Goal: Task Accomplishment & Management: Manage account settings

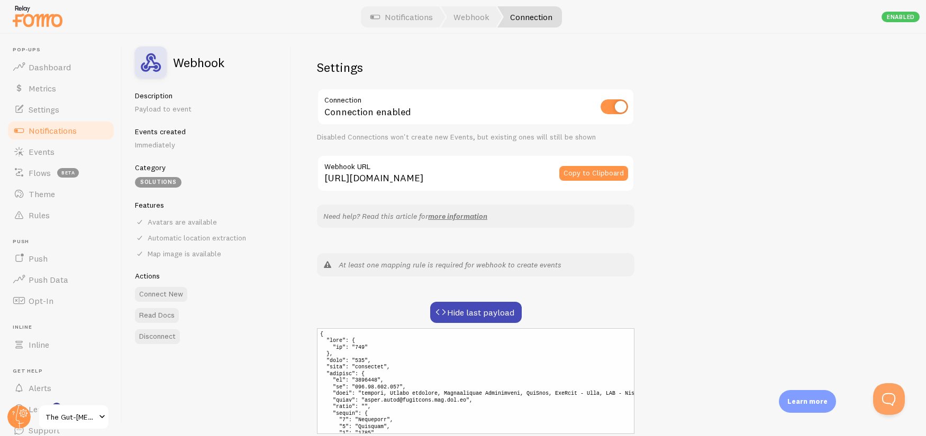
scroll to position [118, 0]
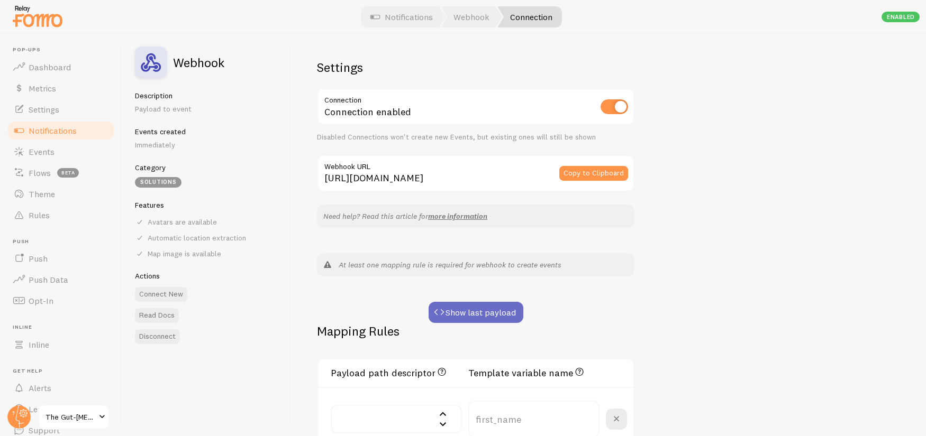
click at [464, 306] on button "Show last payload" at bounding box center [476, 312] width 95 height 21
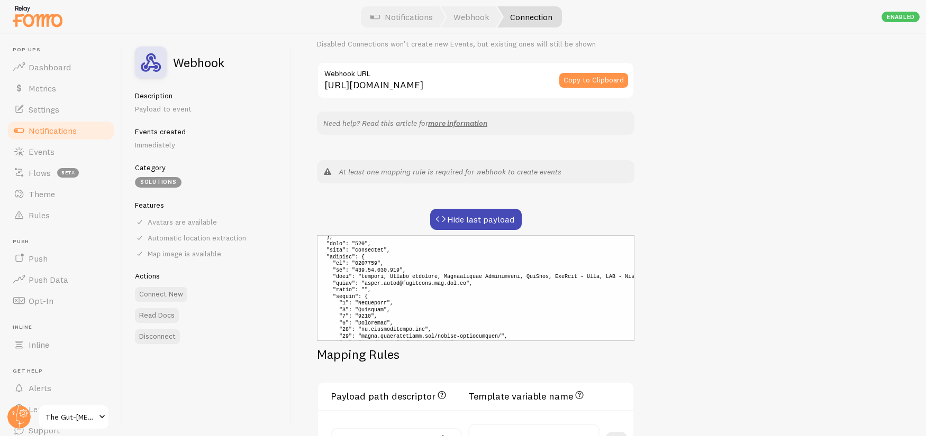
scroll to position [313, 0]
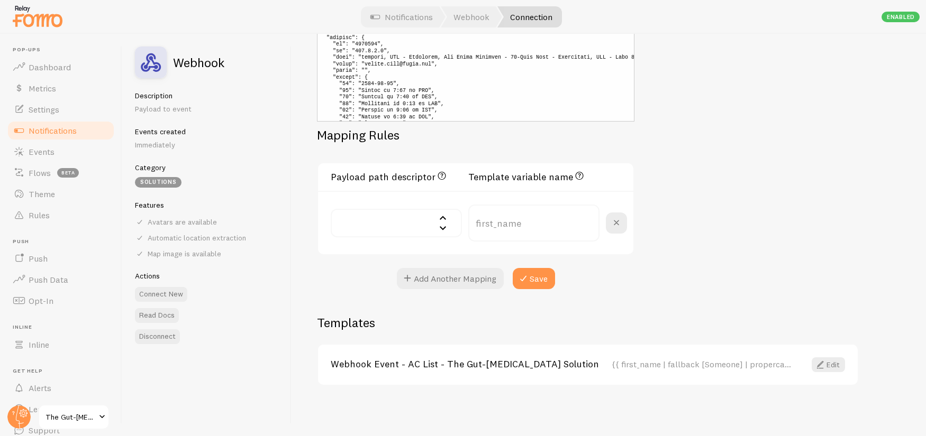
click at [393, 224] on input "text" at bounding box center [396, 223] width 131 height 29
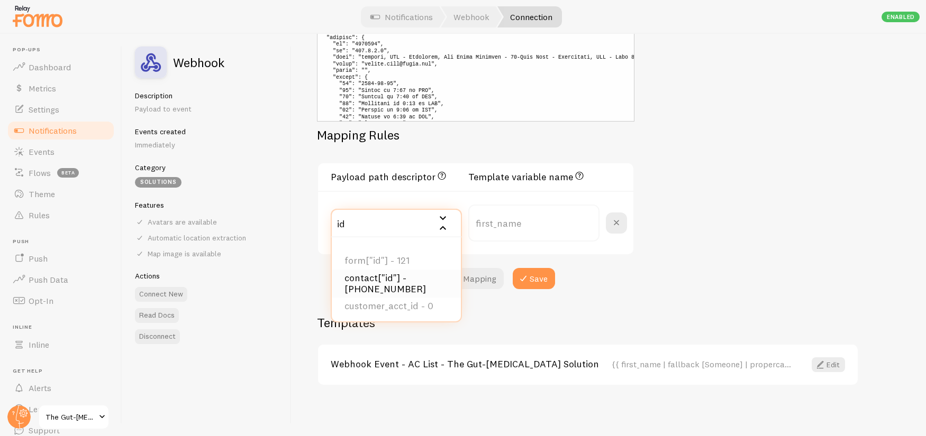
type input "id"
click at [431, 280] on li "contact["id"] - 1494853" at bounding box center [396, 284] width 129 height 29
type input "contact_id"
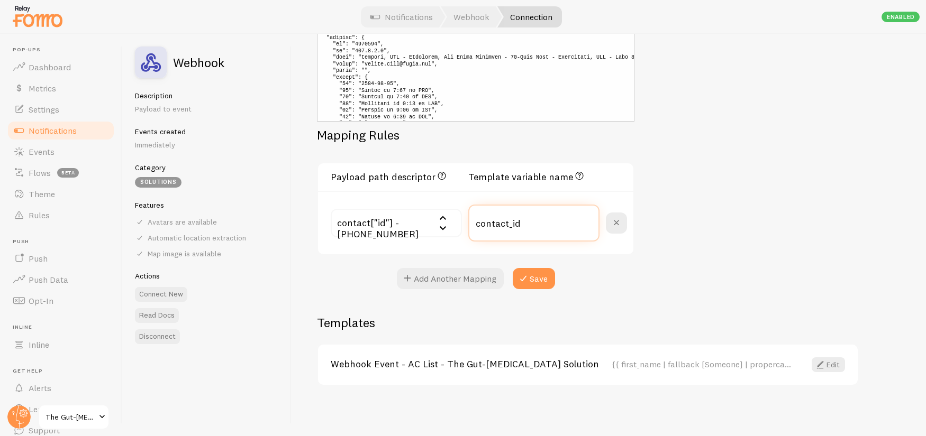
click at [500, 222] on input "contact_id" at bounding box center [533, 223] width 131 height 37
paste input "external"
type input "external_id"
click at [477, 277] on button "Add Another Mapping" at bounding box center [450, 278] width 107 height 21
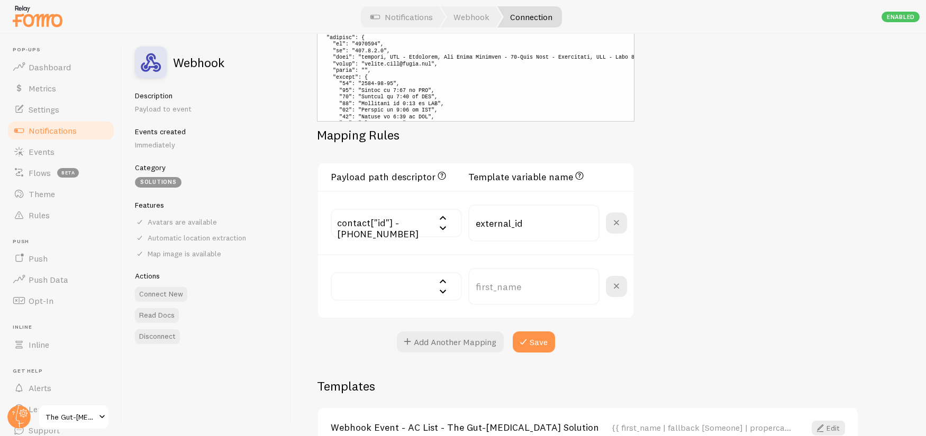
click at [397, 287] on input "text" at bounding box center [396, 286] width 131 height 29
type input "first_"
click at [385, 321] on li "contact["first_name"] -" at bounding box center [396, 324] width 129 height 17
click at [515, 285] on input "contact_first_name" at bounding box center [533, 286] width 131 height 37
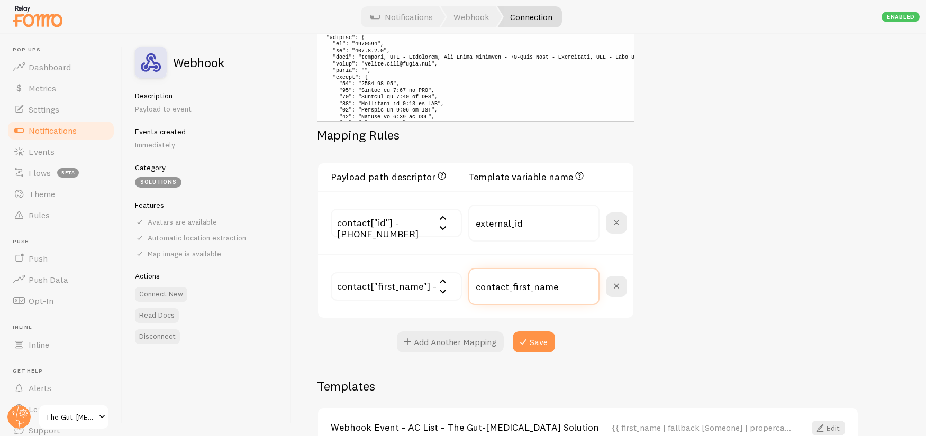
paste input "text"
type input "first_name"
click at [692, 330] on div "Settings Connection Connection enabled Disabled Connections won't create new Ev…" at bounding box center [608, 235] width 634 height 403
click at [470, 345] on button "Add Another Mapping" at bounding box center [450, 342] width 107 height 21
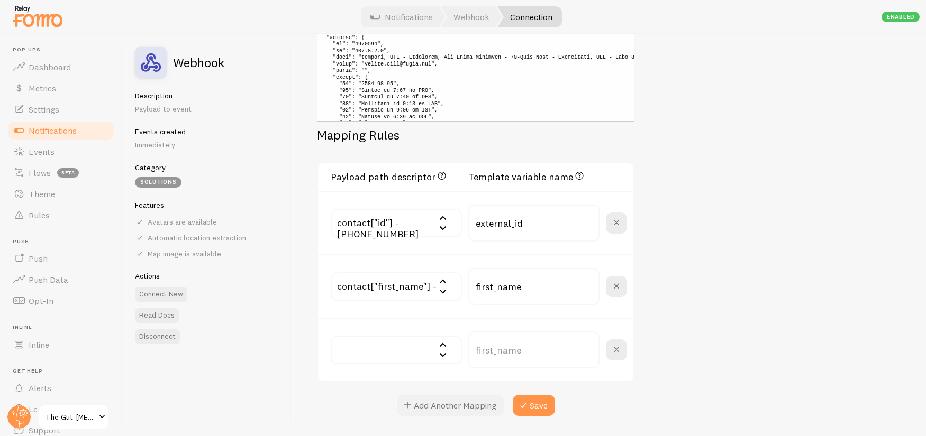
click at [462, 405] on button "Add Another Mapping" at bounding box center [450, 405] width 107 height 21
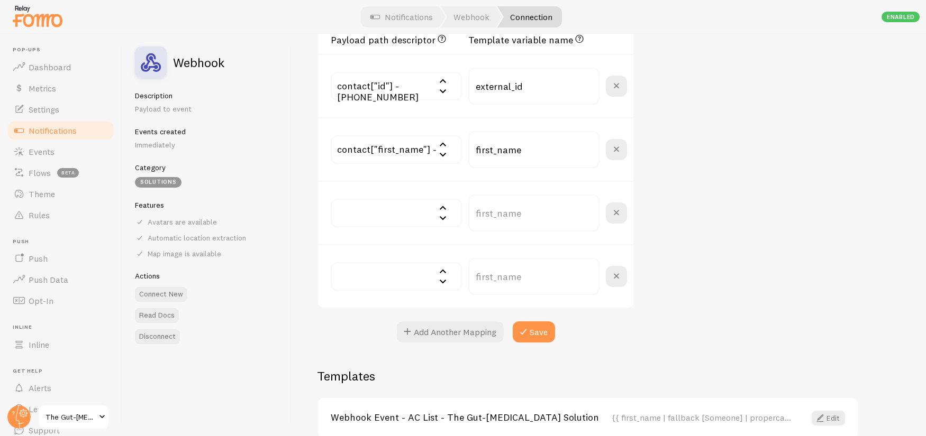
scroll to position [503, 0]
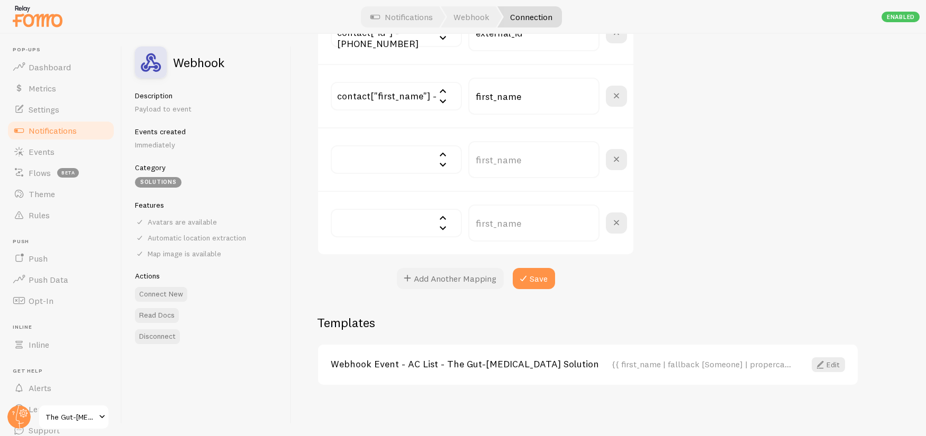
click at [448, 282] on button "Add Another Mapping" at bounding box center [450, 278] width 107 height 21
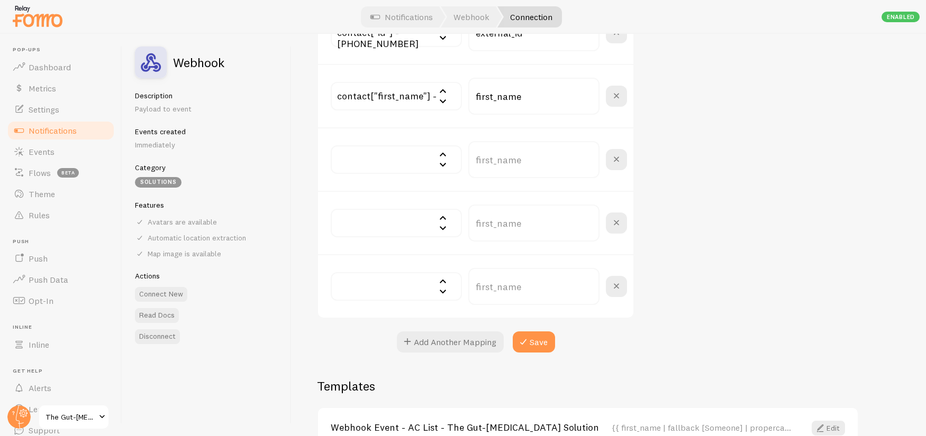
click at [372, 160] on input "text" at bounding box center [396, 159] width 131 height 29
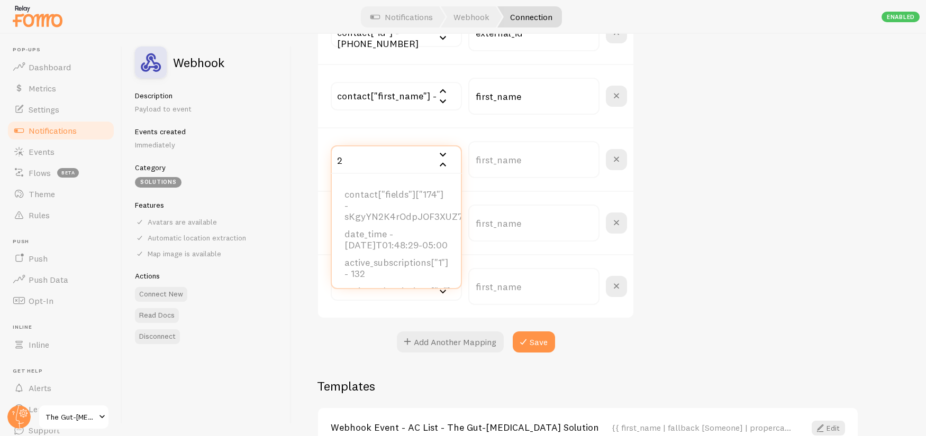
scroll to position [491, 0]
type input "2"
click at [388, 160] on input "2" at bounding box center [396, 159] width 131 height 29
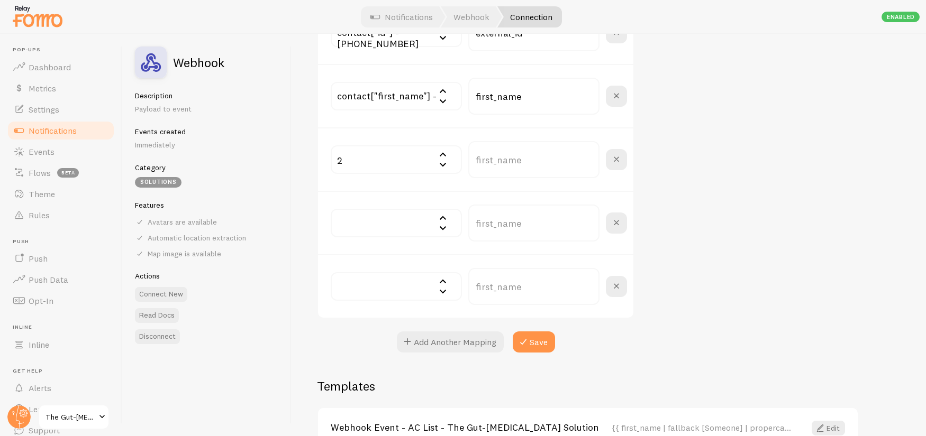
click at [398, 160] on input "2" at bounding box center [396, 159] width 131 height 29
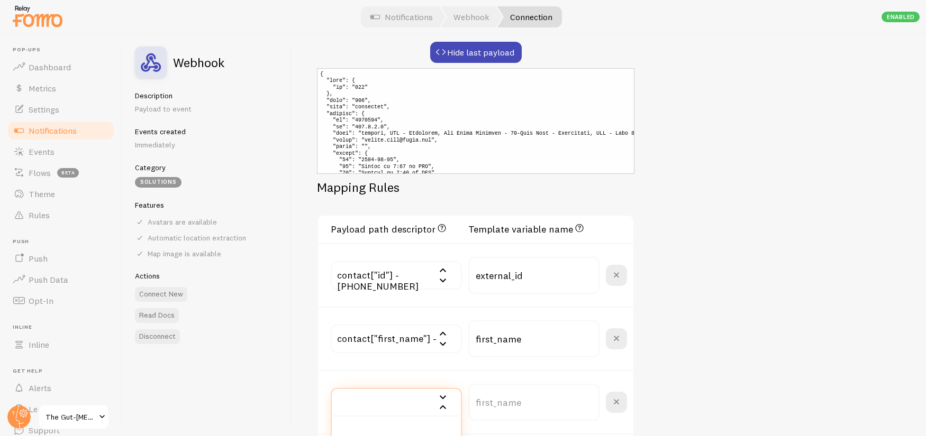
scroll to position [260, 0]
click at [702, 142] on div "Settings Connection Connection enabled Disabled Connections won't create new Ev…" at bounding box center [608, 235] width 634 height 403
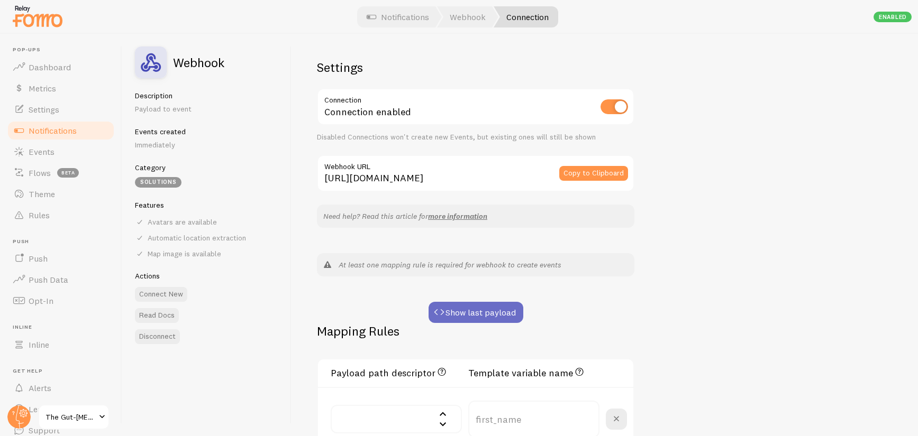
click at [487, 314] on button "Show last payload" at bounding box center [476, 312] width 95 height 21
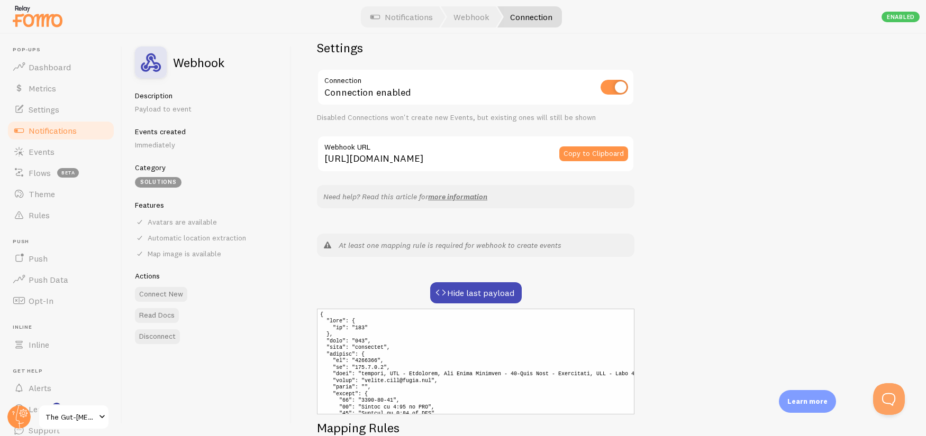
click at [676, 228] on div "Settings Connection Connection enabled Disabled Connections won't create new Ev…" at bounding box center [608, 235] width 634 height 403
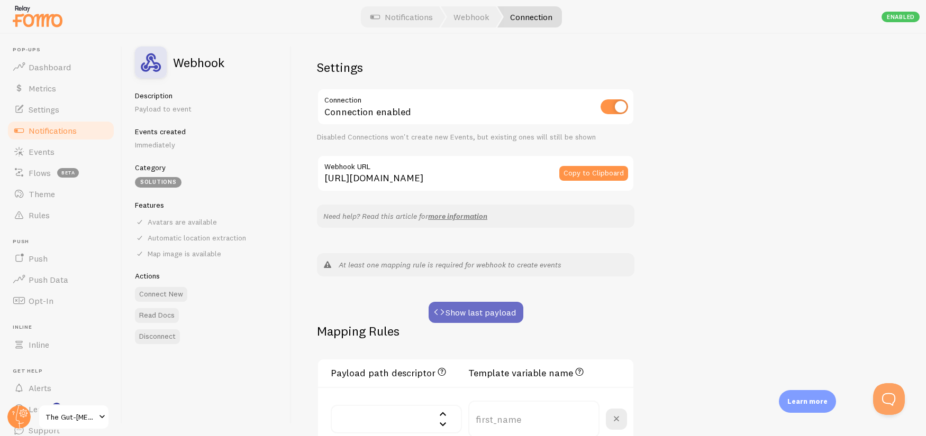
click at [459, 314] on button "Show last payload" at bounding box center [476, 312] width 95 height 21
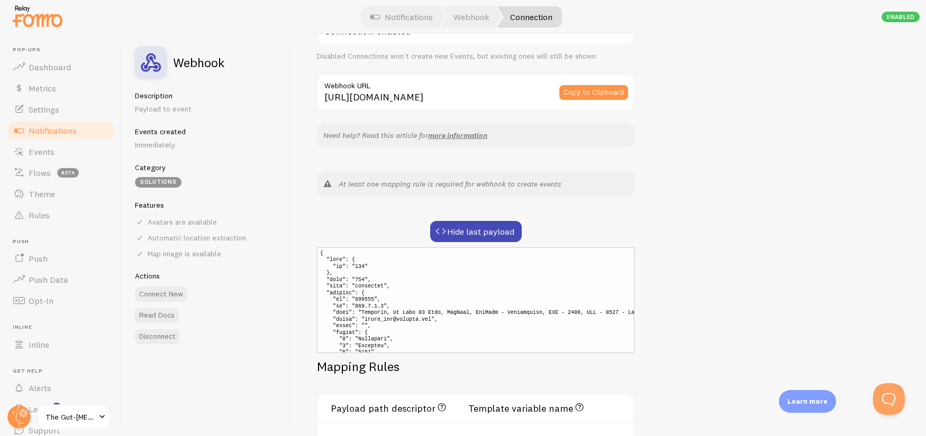
scroll to position [284, 0]
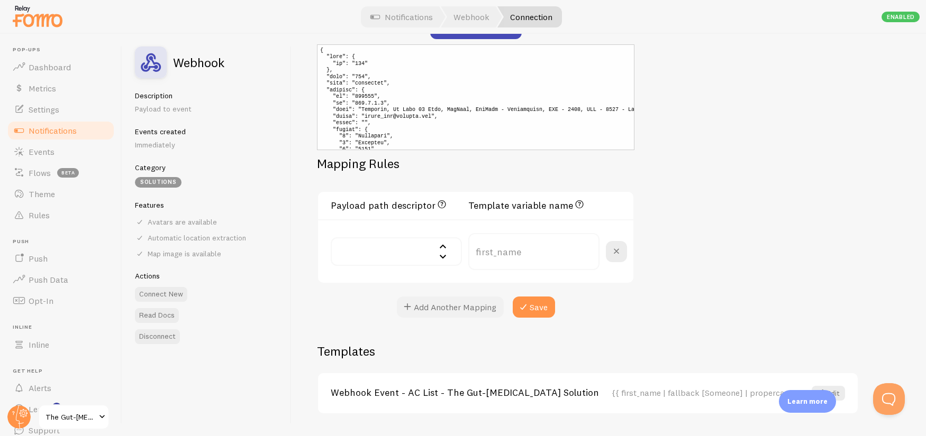
click at [466, 307] on button "Add Another Mapping" at bounding box center [450, 307] width 107 height 21
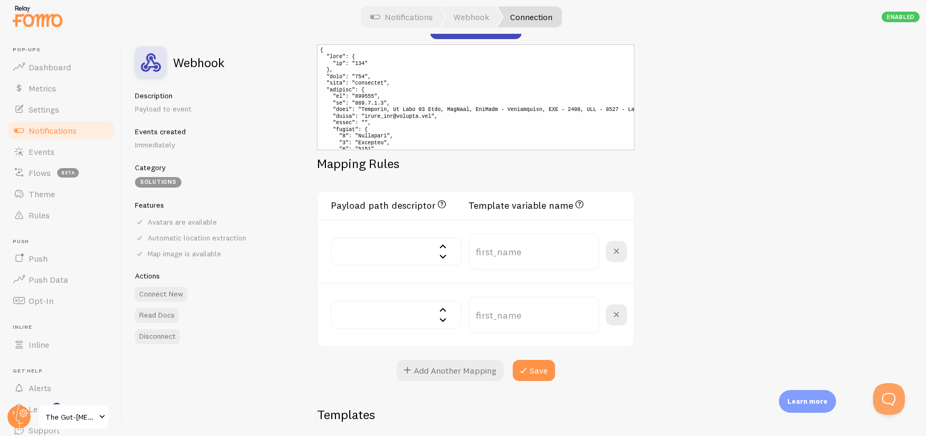
click at [412, 256] on input "text" at bounding box center [396, 252] width 131 height 29
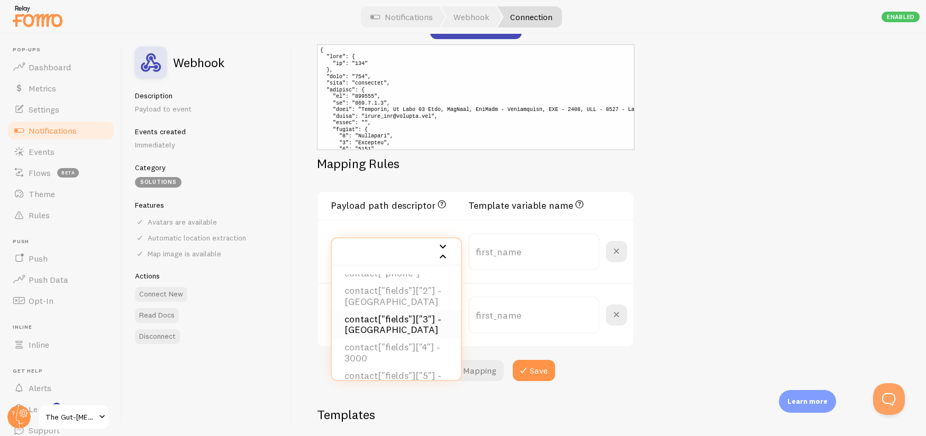
scroll to position [238, 0]
click at [418, 293] on li "contact["fields"]["2"] - [GEOGRAPHIC_DATA]" at bounding box center [396, 307] width 129 height 29
type input "contact_fields_2"
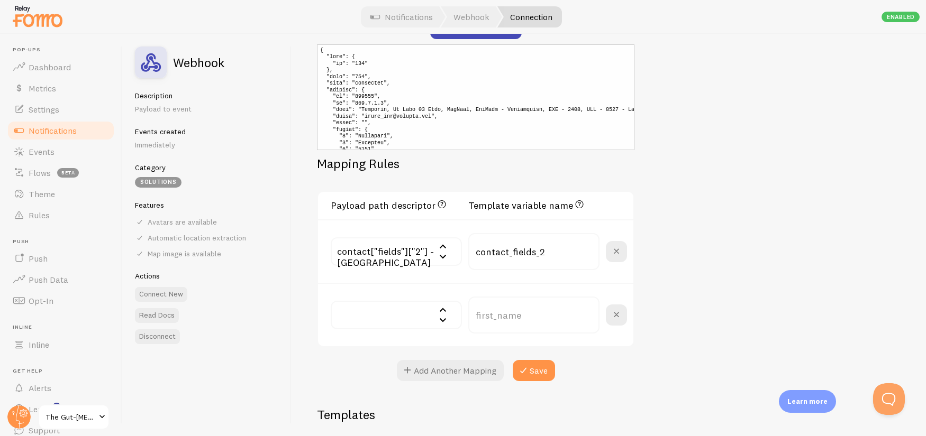
click at [405, 314] on input "text" at bounding box center [396, 315] width 131 height 29
click at [564, 355] on div "Payload path descriptor JSON path to the value. E.g. data["user"]["first_name"]…" at bounding box center [475, 286] width 317 height 190
click at [447, 378] on button "Add Another Mapping" at bounding box center [450, 370] width 107 height 21
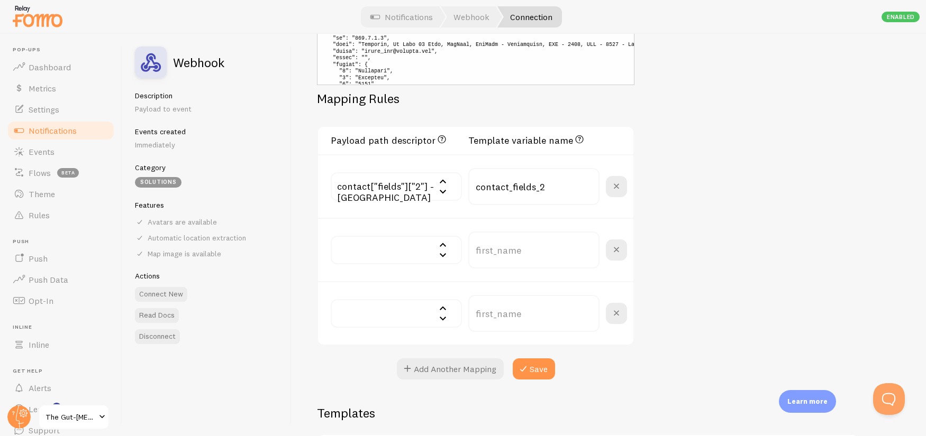
scroll to position [388, 0]
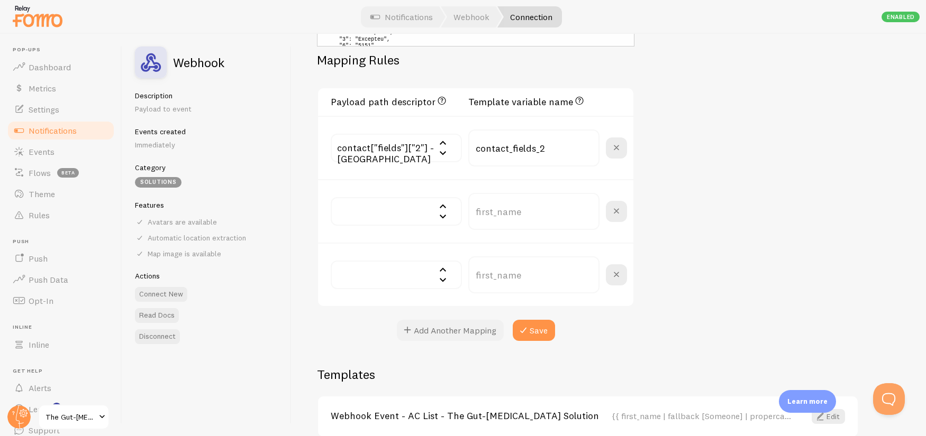
click at [463, 331] on button "Add Another Mapping" at bounding box center [450, 330] width 107 height 21
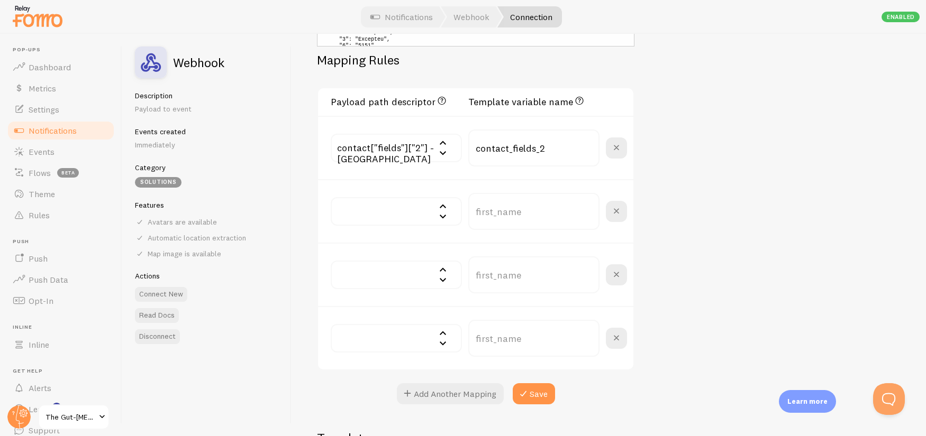
click at [400, 210] on input "text" at bounding box center [396, 211] width 131 height 29
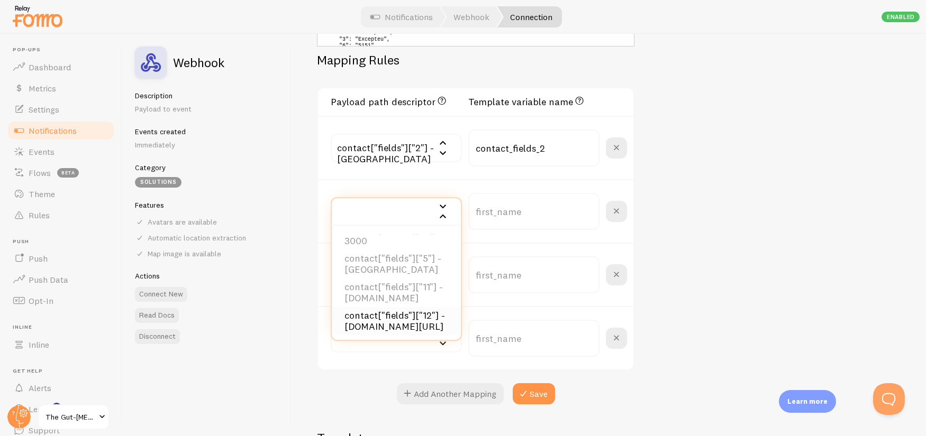
scroll to position [325, 0]
click at [399, 250] on li "contact["fields"]["5"] - [GEOGRAPHIC_DATA]" at bounding box center [396, 264] width 129 height 29
type input "contact_fields_5"
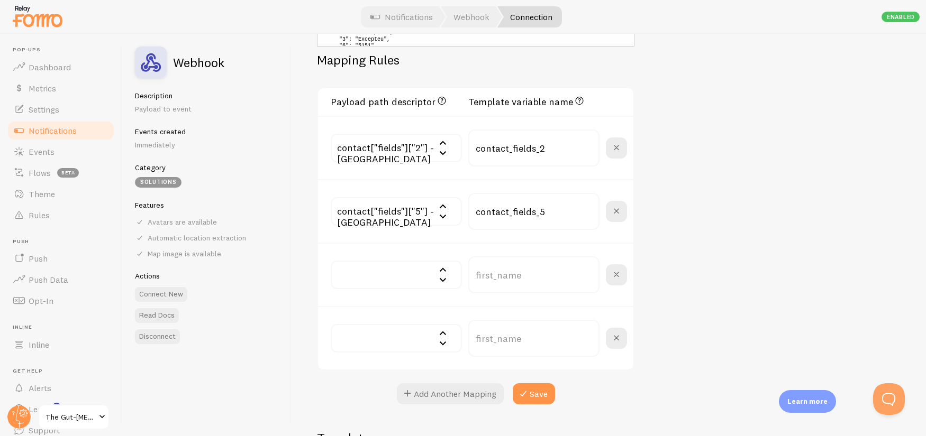
click at [393, 272] on input "text" at bounding box center [396, 275] width 131 height 29
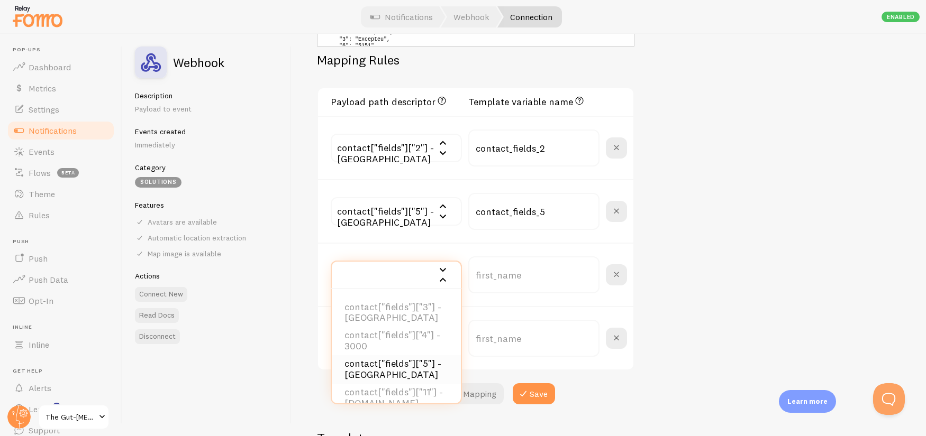
scroll to position [272, 0]
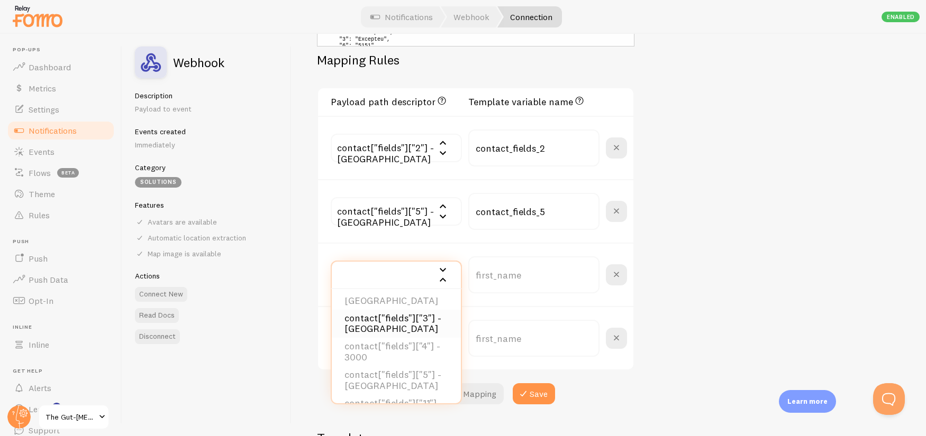
click at [409, 317] on li "contact["fields"]["3"] - [GEOGRAPHIC_DATA]" at bounding box center [396, 324] width 129 height 29
type input "contact_fields_3"
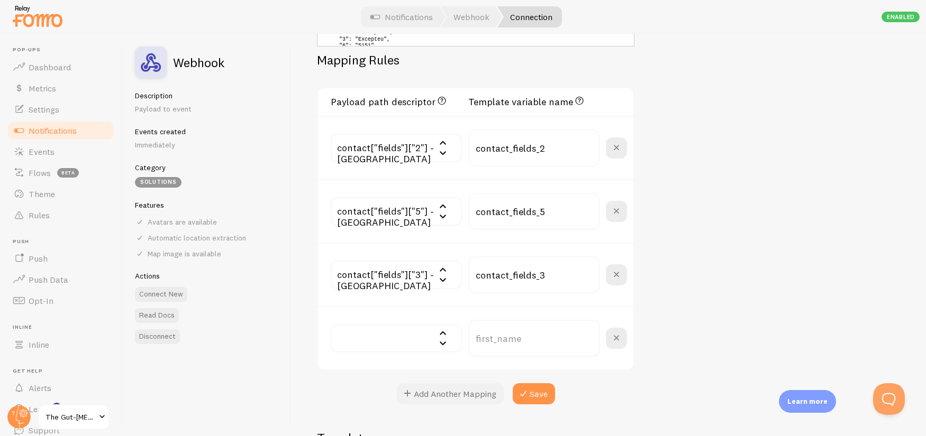
click at [466, 398] on button "Add Another Mapping" at bounding box center [450, 394] width 107 height 21
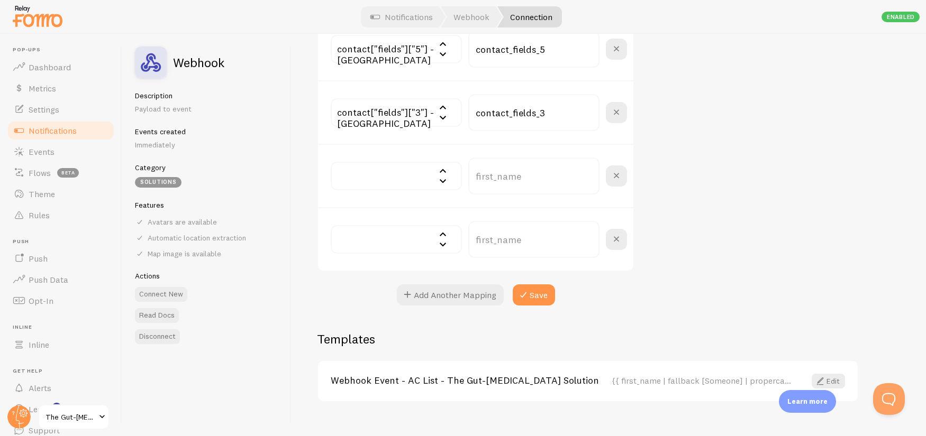
scroll to position [567, 0]
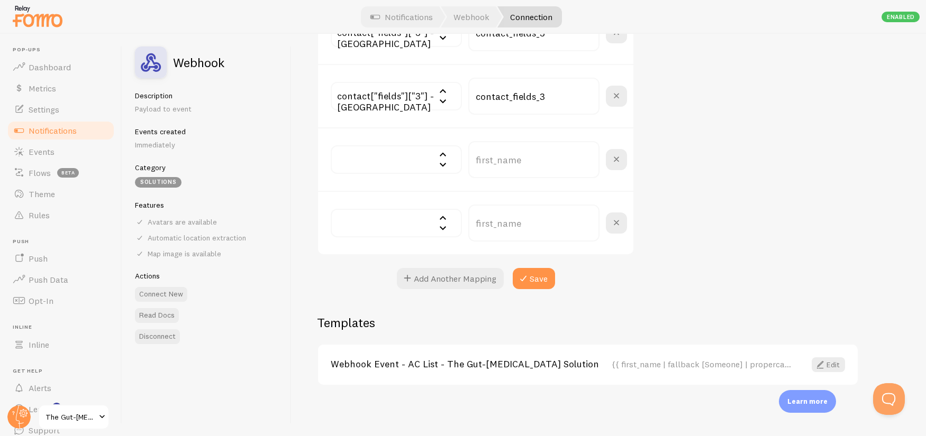
click at [347, 167] on input "text" at bounding box center [396, 159] width 131 height 29
type input "first"
click at [397, 207] on li "contact["first_name"] - Peter" at bounding box center [396, 203] width 129 height 29
type input "contact_first_name"
click at [382, 224] on input "text" at bounding box center [396, 223] width 131 height 29
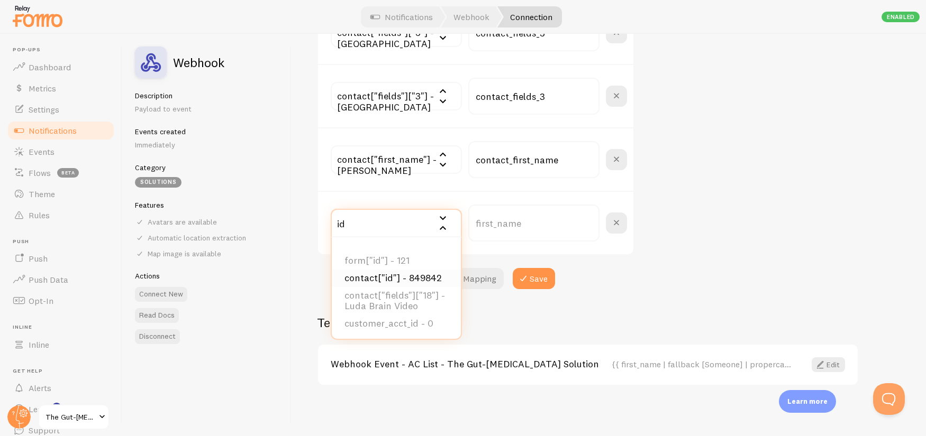
type input "id"
click at [413, 279] on li "contact["id"] - 849842" at bounding box center [396, 278] width 129 height 17
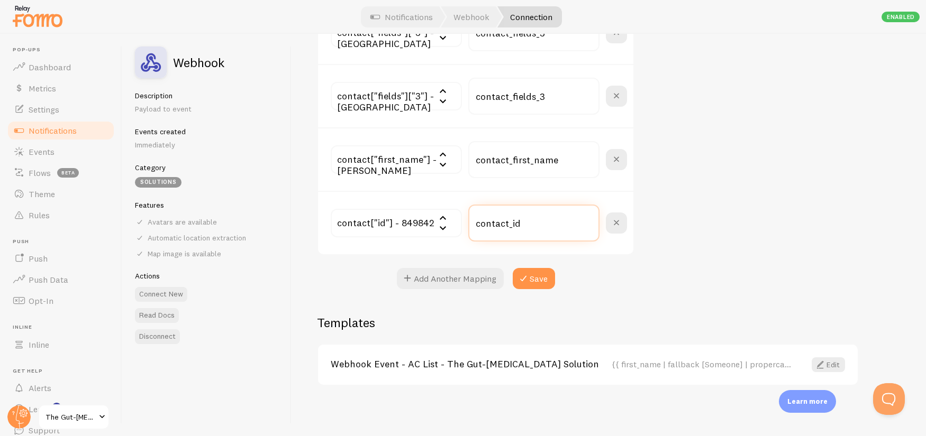
click at [490, 232] on input "contact_id" at bounding box center [533, 223] width 131 height 37
paste input "external"
type input "external_id"
click at [524, 162] on input "contact_first_name" at bounding box center [533, 159] width 131 height 37
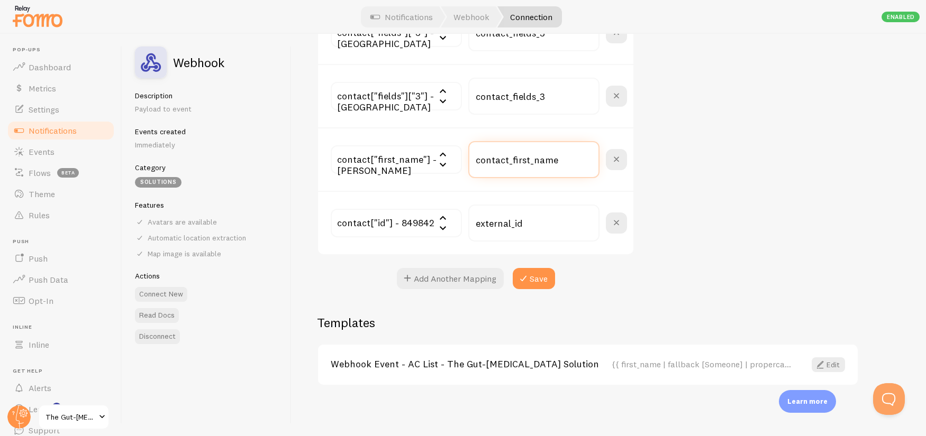
click at [523, 162] on input "contact_first_name" at bounding box center [533, 159] width 131 height 37
paste input "text"
type input "first_name"
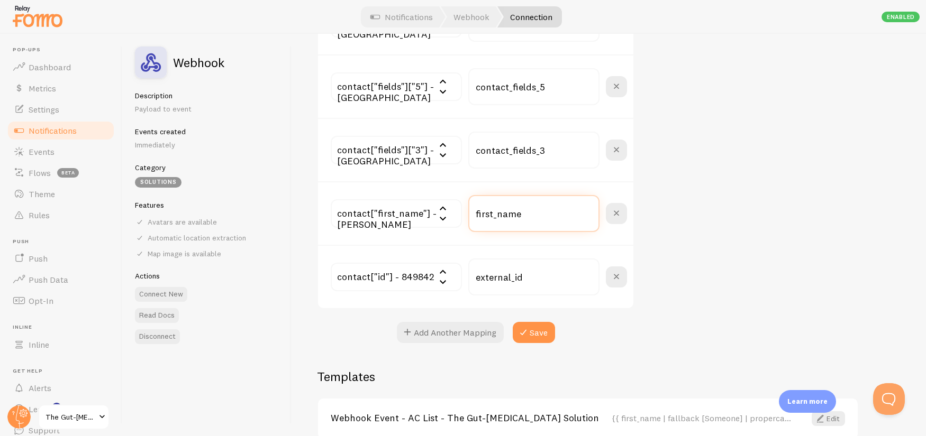
scroll to position [478, 0]
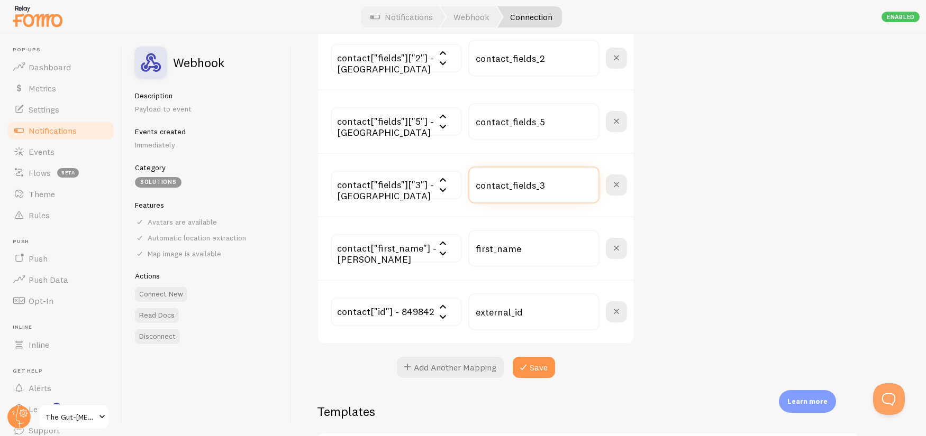
click at [506, 181] on input "contact_fields_3" at bounding box center [533, 185] width 131 height 37
paste input "province"
type input "province"
click at [510, 125] on input "contact_fields_5" at bounding box center [533, 121] width 131 height 37
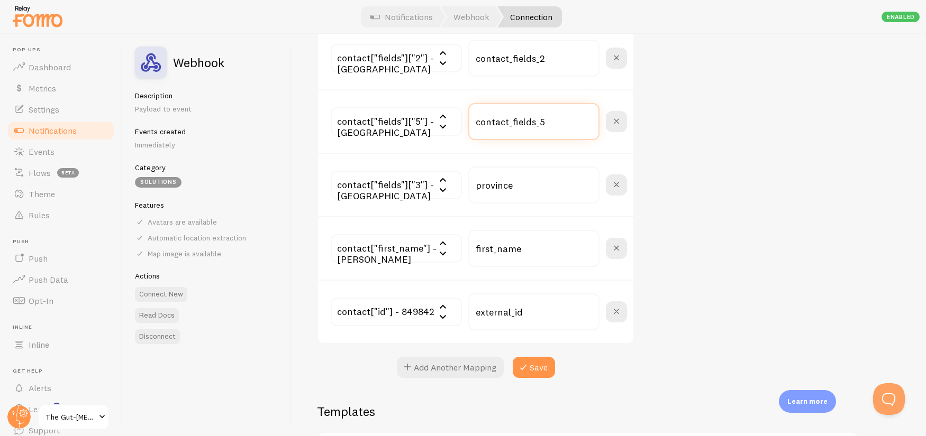
click at [510, 125] on input "contact_fields_5" at bounding box center [533, 121] width 131 height 37
paste input "untry"
type input "country"
click at [498, 57] on input "contact_fields_2" at bounding box center [533, 58] width 131 height 37
drag, startPoint x: 498, startPoint y: 56, endPoint x: 515, endPoint y: 78, distance: 28.3
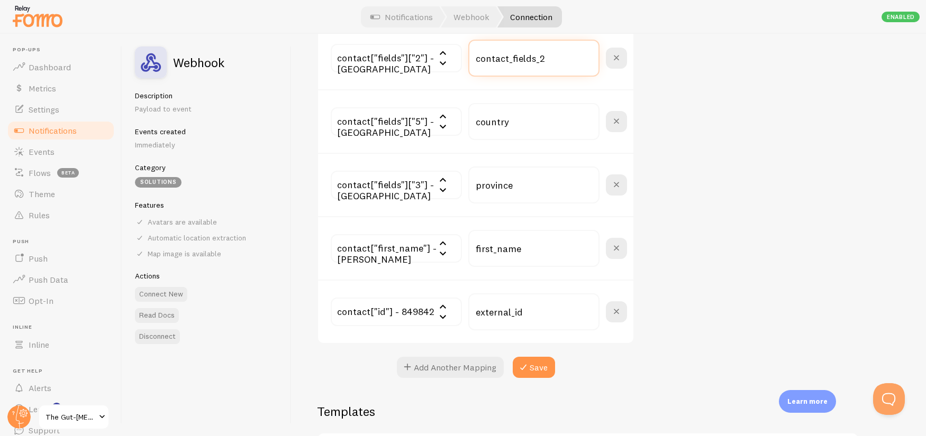
click at [498, 57] on input "contact_fields_2" at bounding box center [533, 58] width 131 height 37
paste input "ity"
type input "city"
click at [532, 369] on button "Save" at bounding box center [534, 367] width 42 height 21
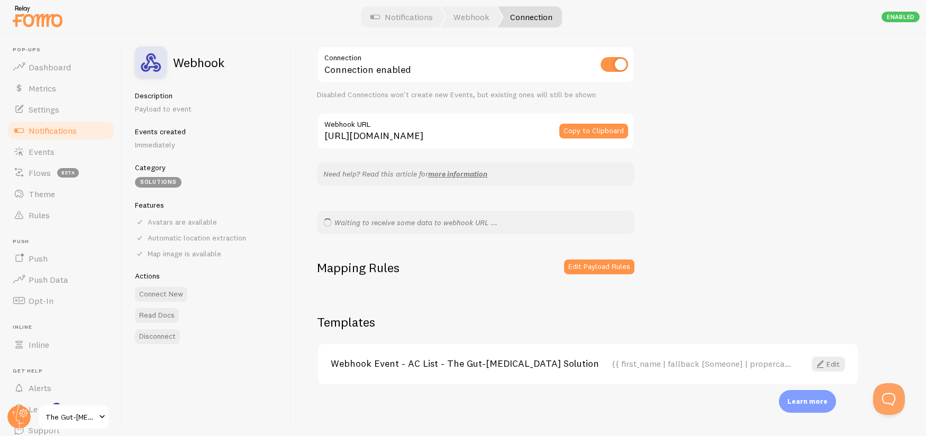
scroll to position [42, 0]
click at [60, 156] on link "Events" at bounding box center [60, 151] width 109 height 21
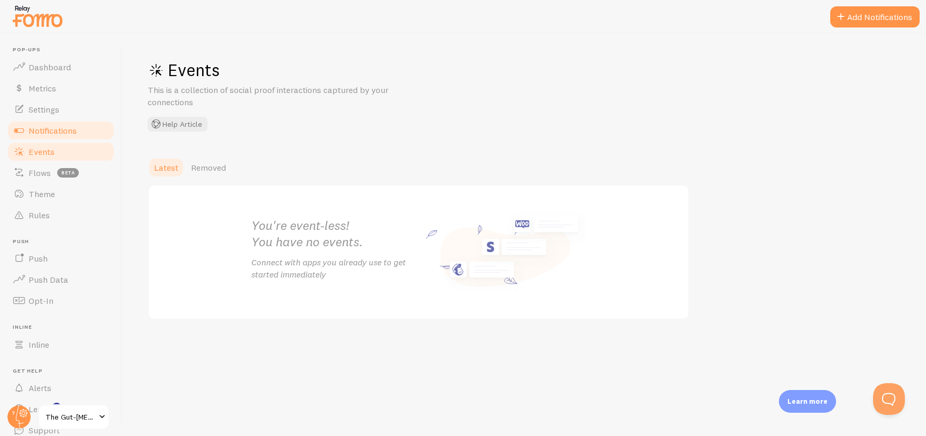
click at [65, 134] on span "Notifications" at bounding box center [53, 130] width 48 height 11
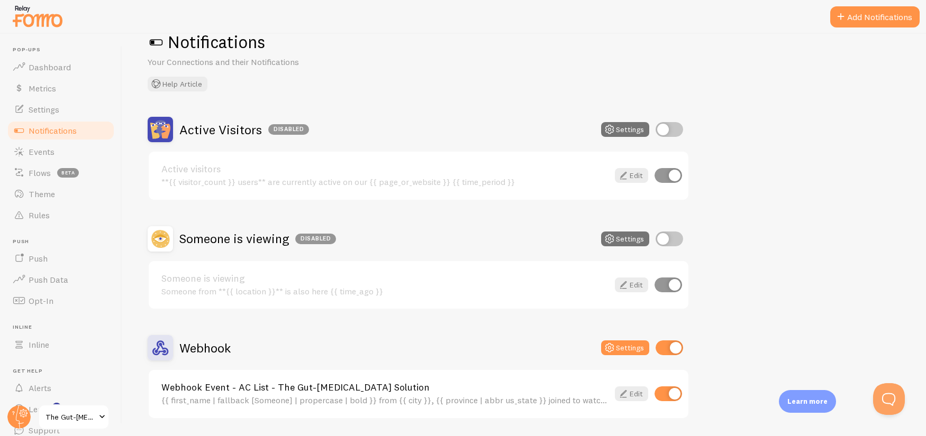
scroll to position [61, 0]
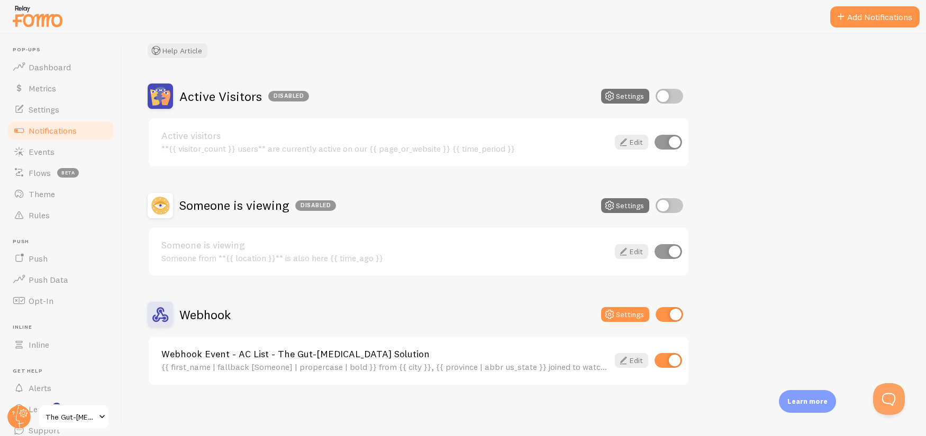
click at [335, 357] on link "Webhook Event - AC List - The Gut-[MEDICAL_DATA] Solution" at bounding box center [384, 355] width 447 height 10
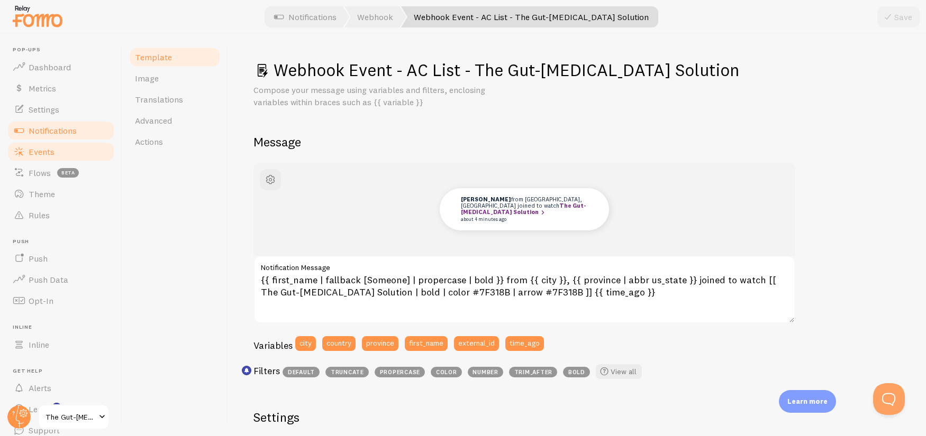
click at [72, 145] on link "Events" at bounding box center [60, 151] width 109 height 21
